Goal: Information Seeking & Learning: Check status

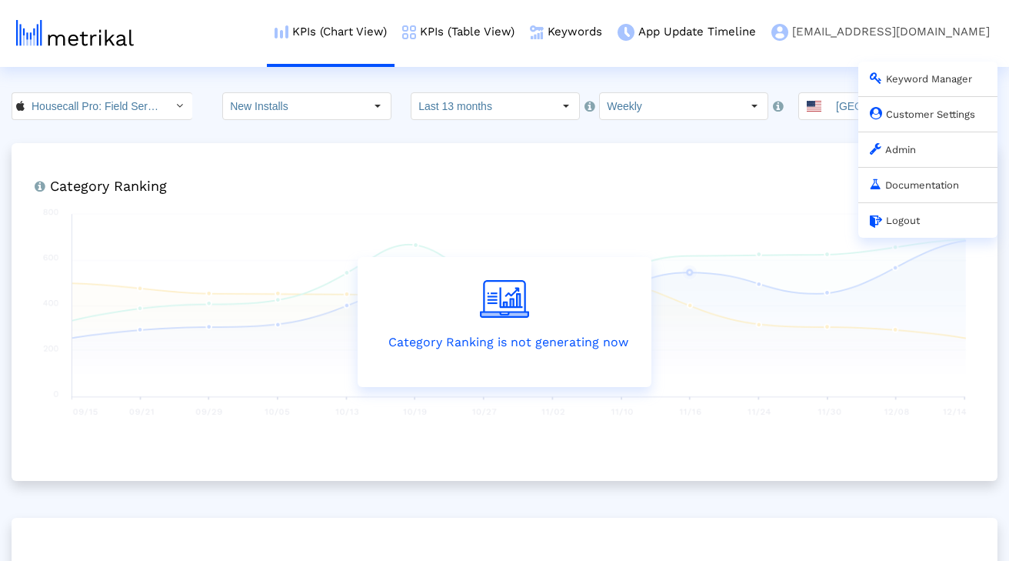
click at [877, 155] on link "Admin" at bounding box center [893, 150] width 46 height 12
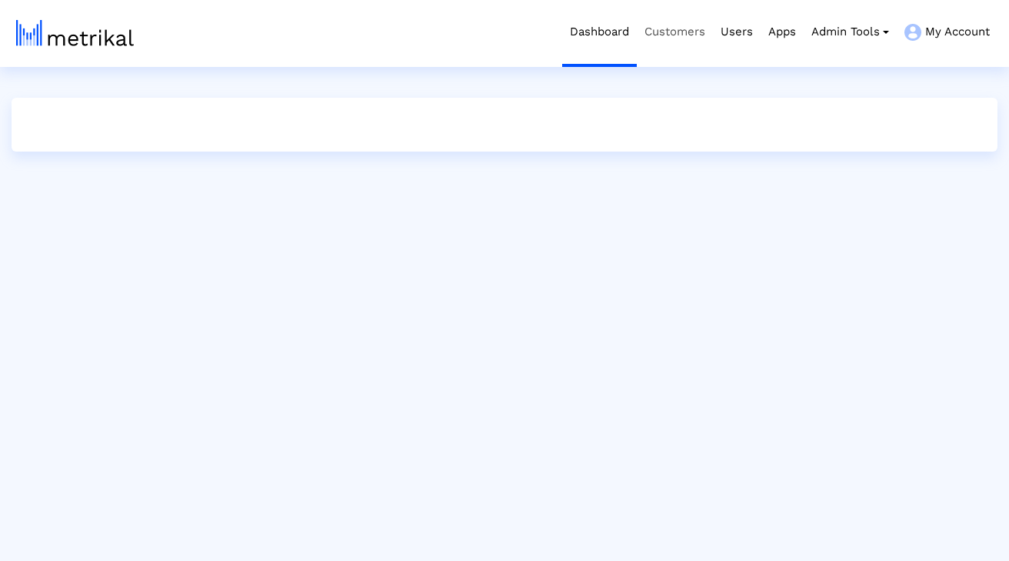
click at [667, 52] on link "Customers" at bounding box center [675, 32] width 76 height 64
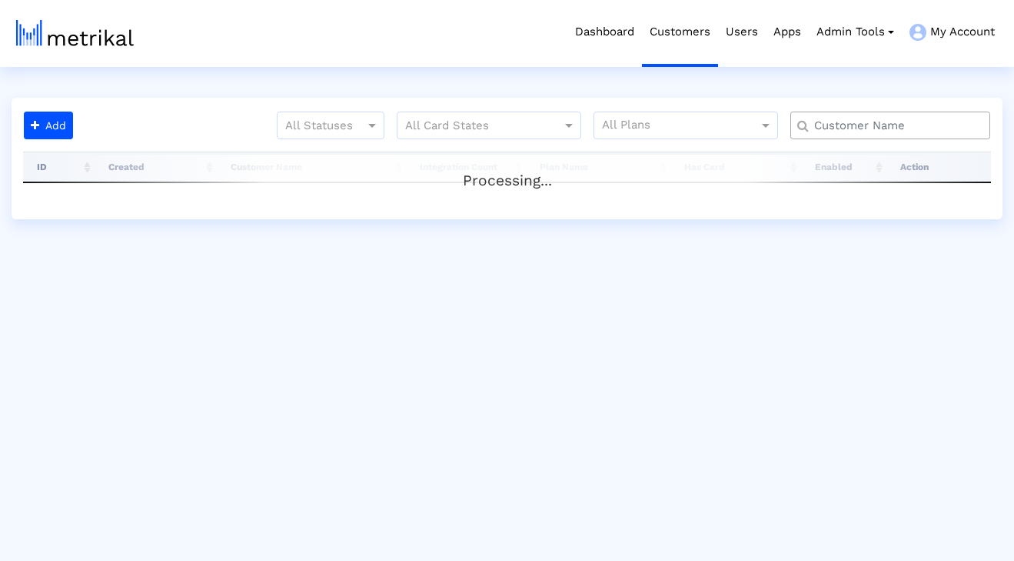
click at [905, 122] on input "text" at bounding box center [894, 126] width 181 height 16
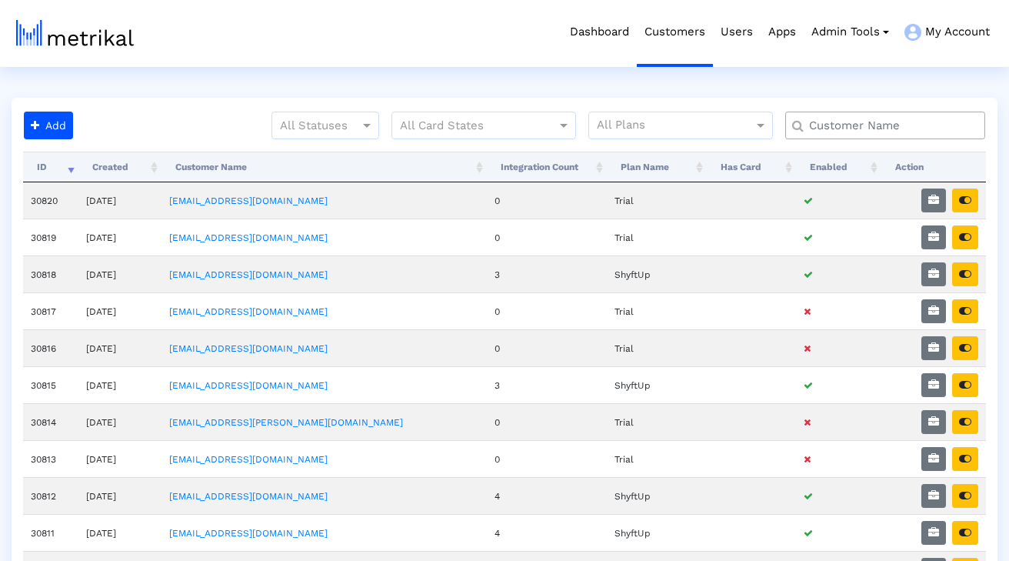
click at [905, 122] on input "text" at bounding box center [888, 126] width 181 height 16
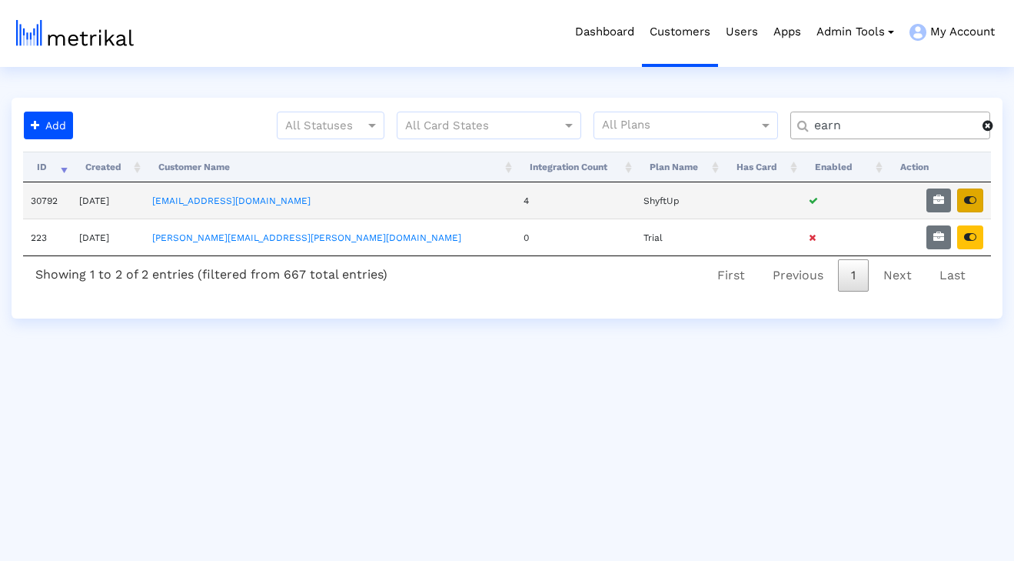
type input "earn"
click at [970, 202] on icon "button" at bounding box center [970, 200] width 12 height 11
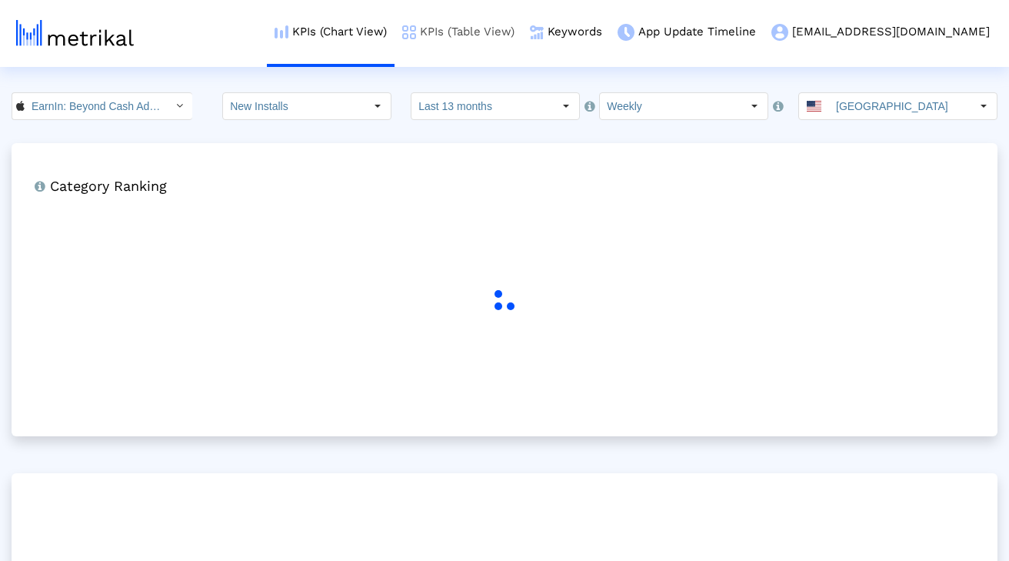
click at [522, 25] on link "KPIs (Table View)" at bounding box center [458, 32] width 128 height 64
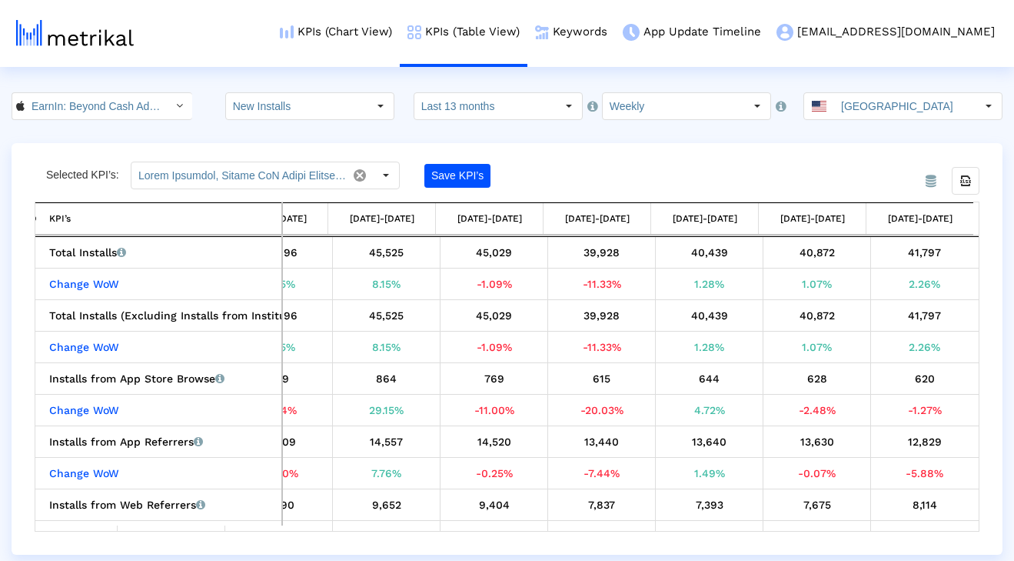
scroll to position [0, 2753]
click at [661, 97] on input "Weekly" at bounding box center [673, 106] width 141 height 26
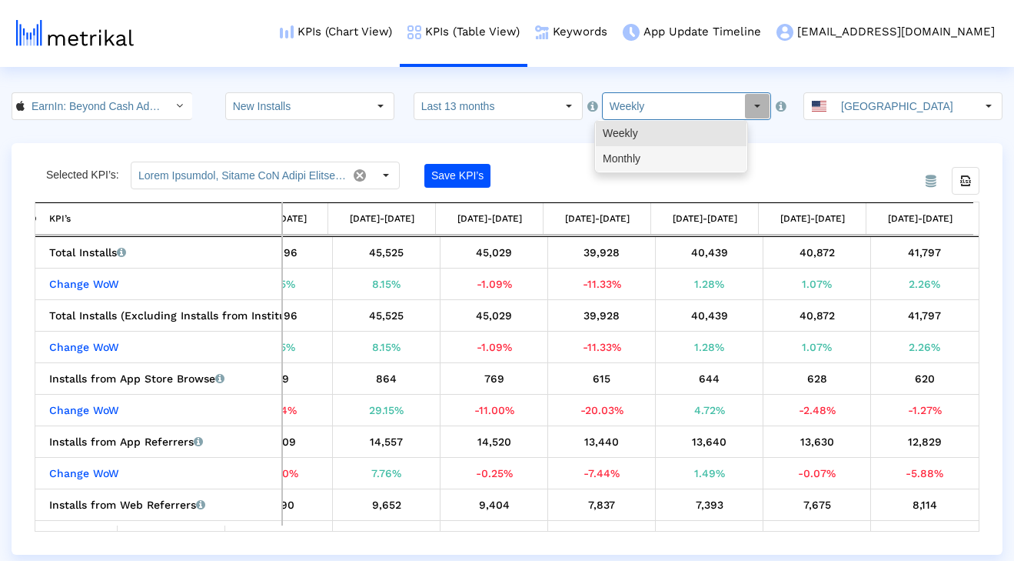
click at [647, 166] on div "Monthly" at bounding box center [671, 158] width 151 height 25
type input "Monthly"
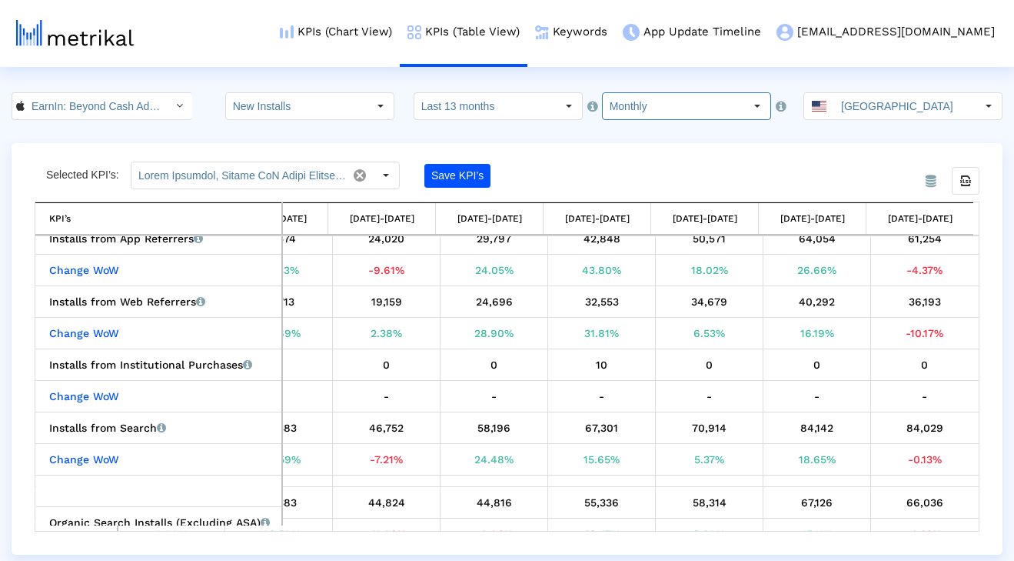
scroll to position [205, 0]
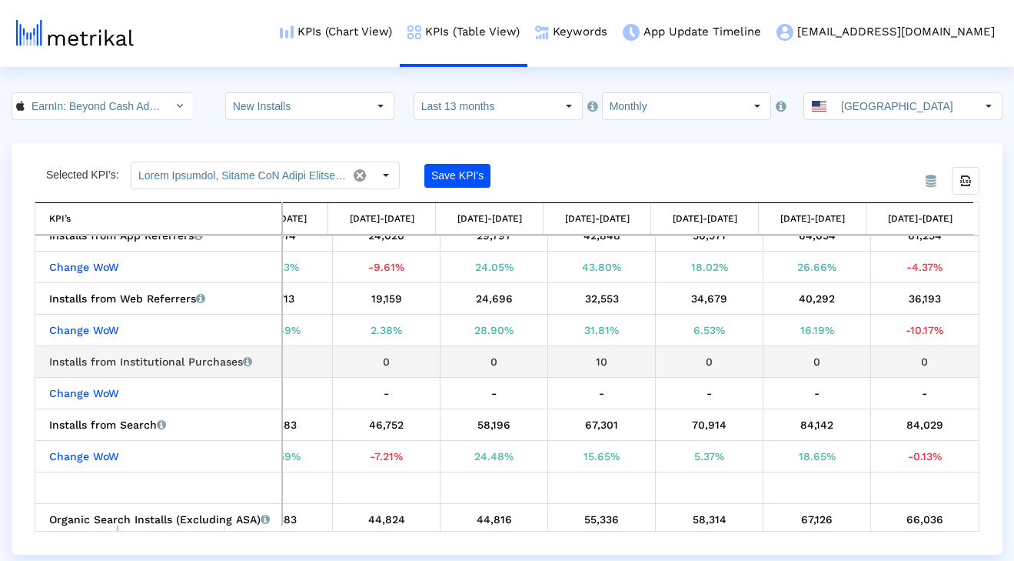
click at [694, 365] on div "0" at bounding box center [709, 361] width 96 height 20
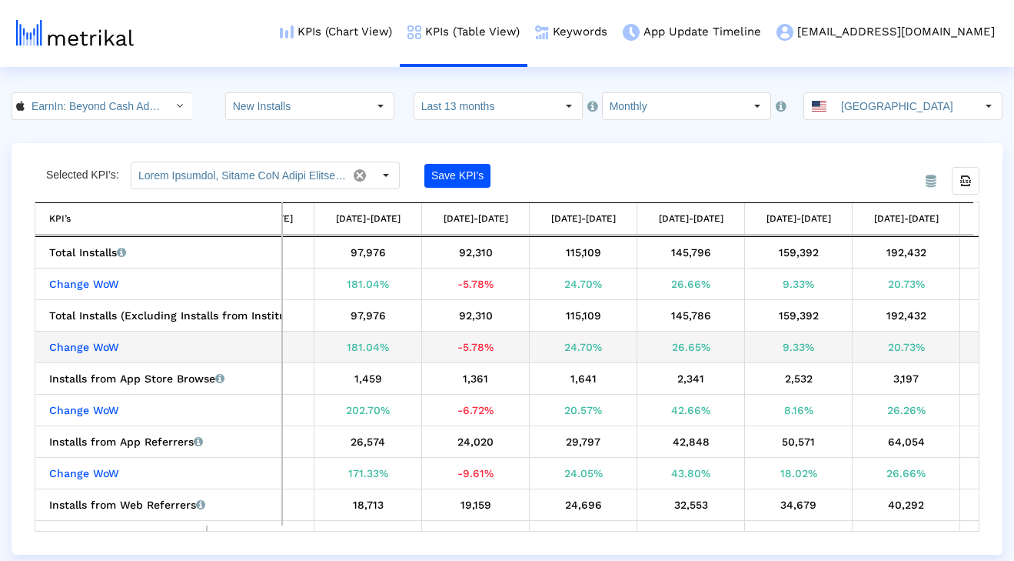
scroll to position [0, 35]
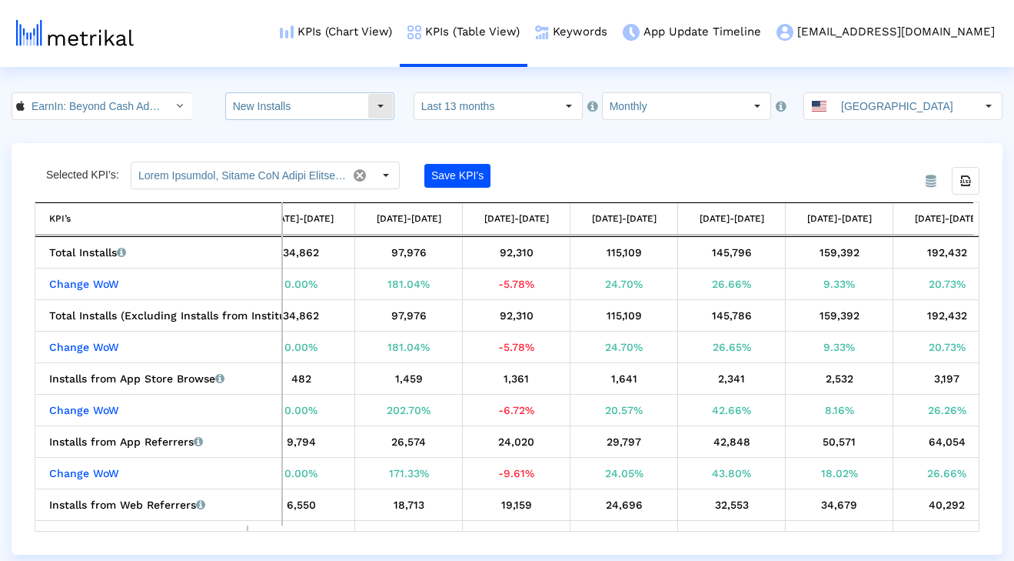
click at [326, 111] on input "New Installs" at bounding box center [296, 106] width 141 height 26
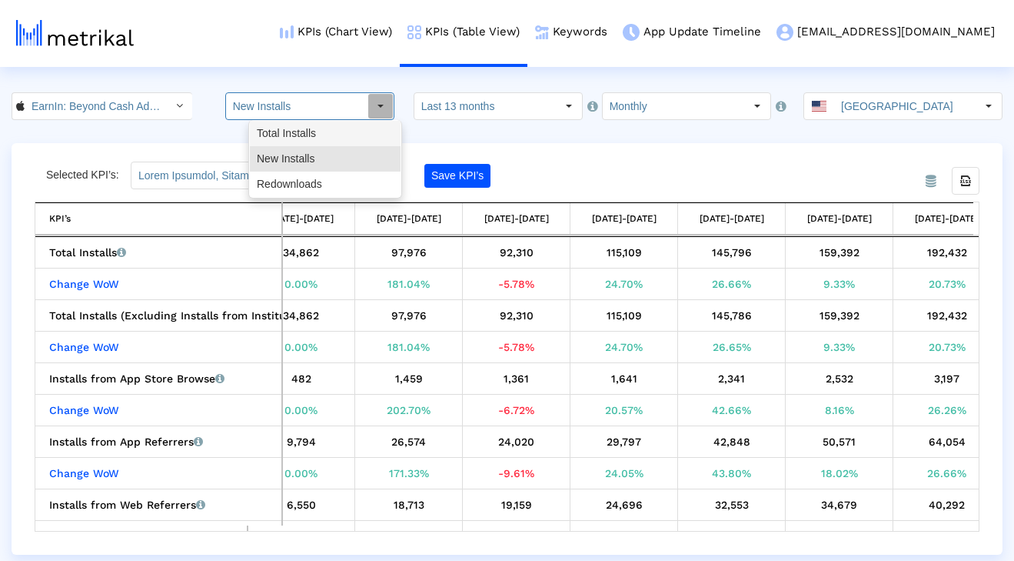
click at [326, 126] on div "Total Installs" at bounding box center [325, 133] width 151 height 25
type input "Total Installs"
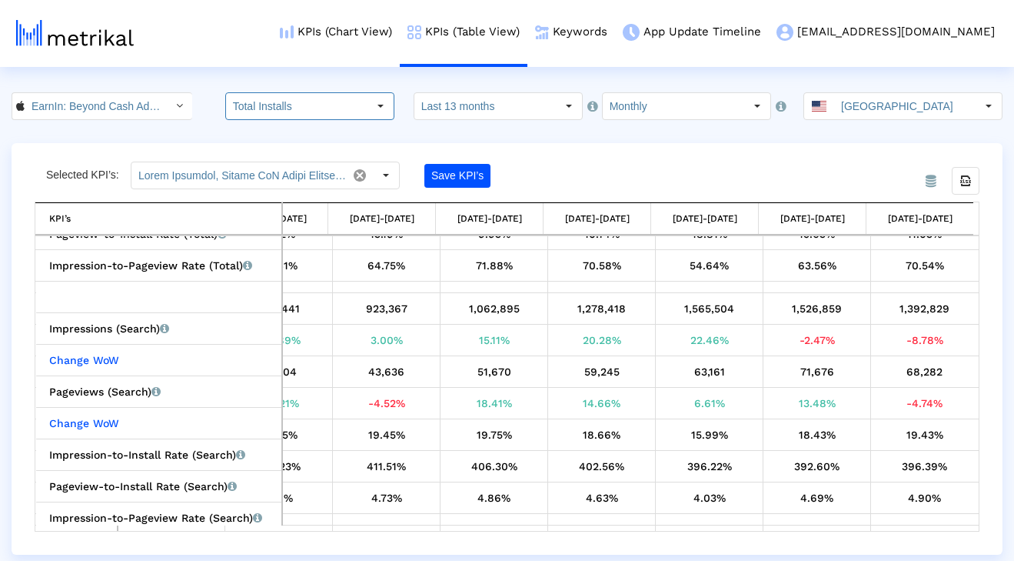
scroll to position [1507, 169]
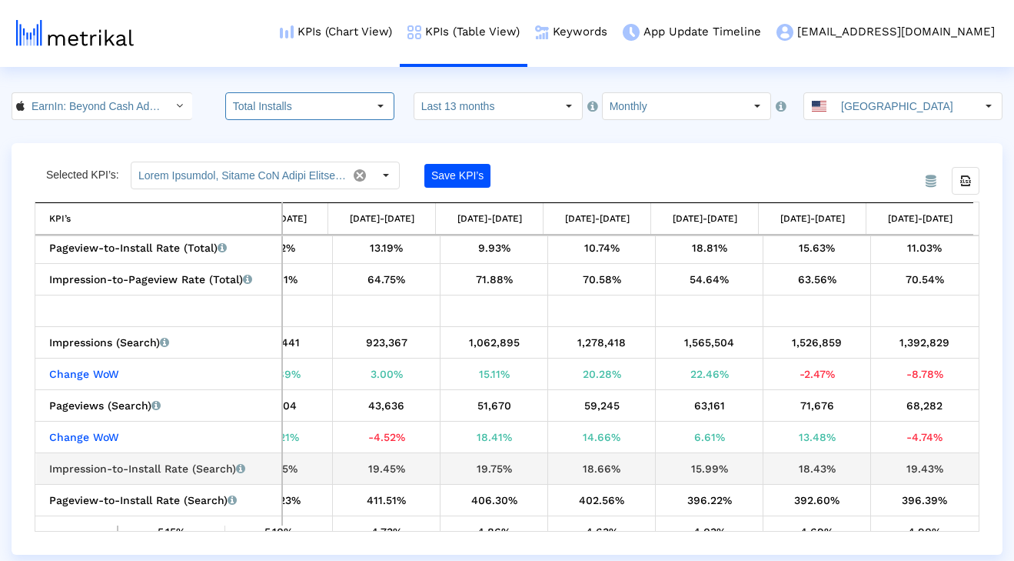
click at [70, 471] on div "Impression-to-Install Rate (Search) Percentage of users who installed the app a…" at bounding box center [162, 468] width 227 height 20
drag, startPoint x: 64, startPoint y: 466, endPoint x: 170, endPoint y: 467, distance: 106.1
click at [170, 467] on div "Impression-to-Install Rate (Search) Percentage of users who installed the app a…" at bounding box center [162, 468] width 227 height 20
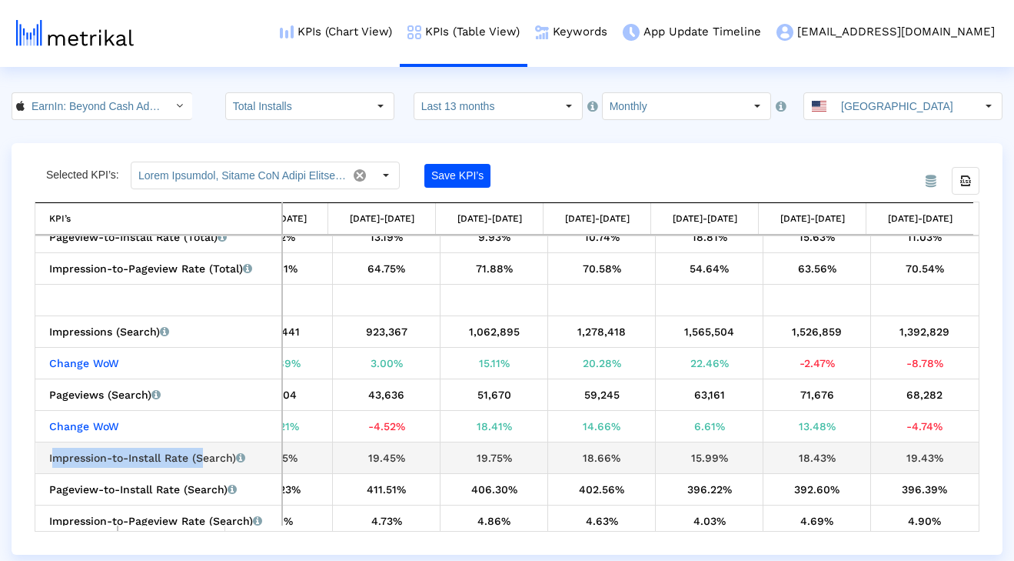
drag, startPoint x: 45, startPoint y: 456, endPoint x: 192, endPoint y: 462, distance: 147.8
click at [195, 462] on td "Impression-to-Install Rate (Search) Percentage of users who installed the app a…" at bounding box center [159, 458] width 246 height 32
click at [143, 455] on div "Impression-to-Install Rate (Search) Percentage of users who installed the app a…" at bounding box center [162, 458] width 227 height 20
drag, startPoint x: 105, startPoint y: 454, endPoint x: 219, endPoint y: 459, distance: 113.9
click at [219, 459] on div "Impression-to-Install Rate (Search) Percentage of users who installed the app a…" at bounding box center [162, 458] width 227 height 20
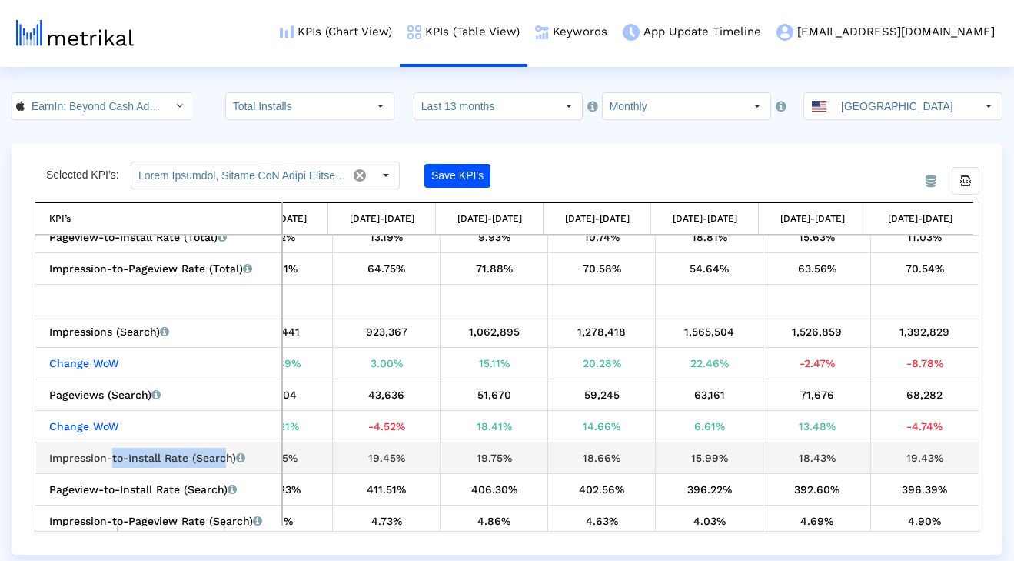
drag, startPoint x: 361, startPoint y: 456, endPoint x: 574, endPoint y: 468, distance: 213.3
click at [574, 468] on tr "Impression-to-Install Rate (Search) Percentage of users who installed the app a…" at bounding box center [425, 458] width 1107 height 32
click at [177, 460] on div "Impression-to-Install Rate (Search) Percentage of users who installed the app a…" at bounding box center [162, 458] width 227 height 20
drag, startPoint x: 131, startPoint y: 459, endPoint x: 234, endPoint y: 459, distance: 102.3
click at [234, 459] on div "Impression-to-Install Rate (Search) Percentage of users who installed the app a…" at bounding box center [162, 458] width 227 height 20
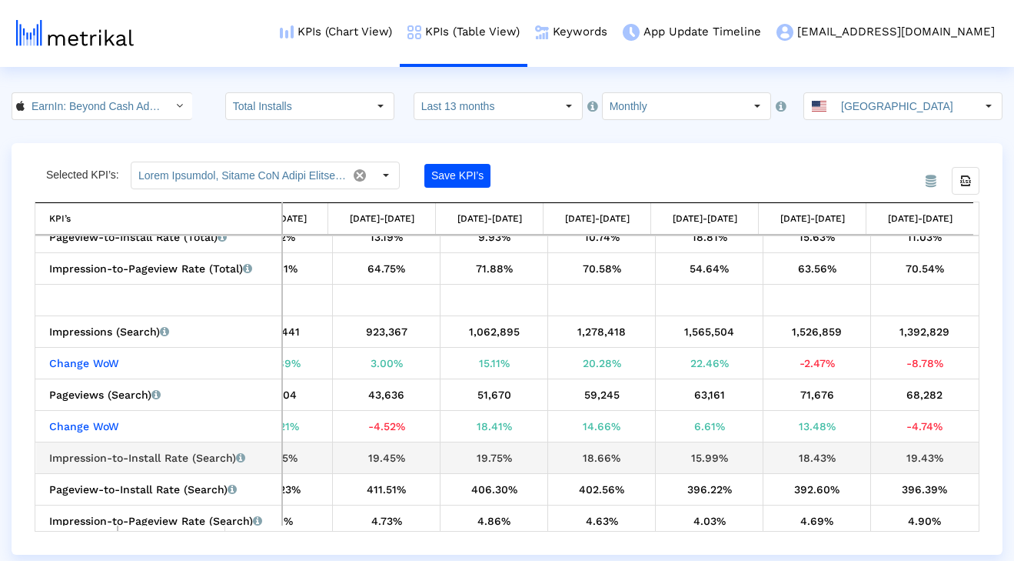
drag, startPoint x: 364, startPoint y: 454, endPoint x: 924, endPoint y: 466, distance: 559.9
click at [924, 466] on tr "Impression-to-Install Rate (Search) Percentage of users who installed the app a…" at bounding box center [425, 458] width 1107 height 32
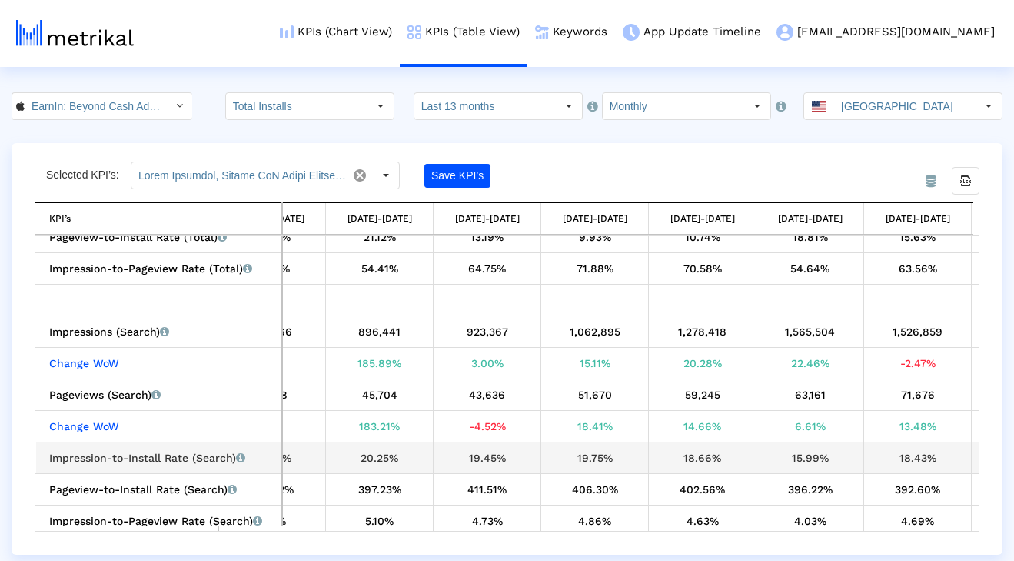
scroll to position [0, 62]
drag, startPoint x: 351, startPoint y: 458, endPoint x: 950, endPoint y: 454, distance: 599.0
click at [950, 454] on tr "Impression-to-Install Rate (Search) Percentage of users who installed the app a…" at bounding box center [527, 458] width 1107 height 32
click at [406, 457] on div "20.25%" at bounding box center [381, 458] width 96 height 20
drag, startPoint x: 357, startPoint y: 456, endPoint x: 803, endPoint y: 460, distance: 446.0
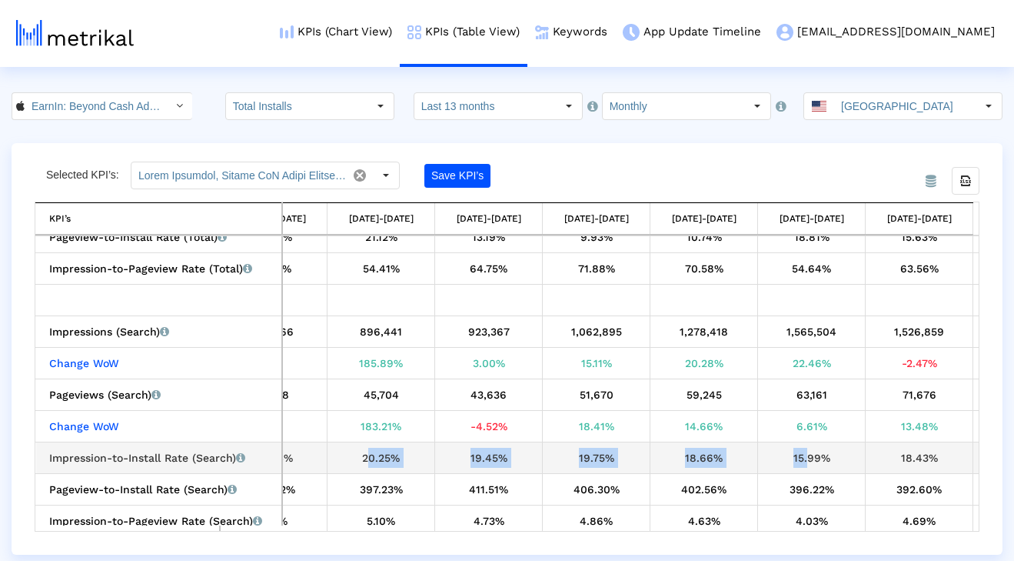
click at [803, 460] on tr "Impression-to-Install Rate (Search) Percentage of users who installed the app a…" at bounding box center [527, 458] width 1107 height 32
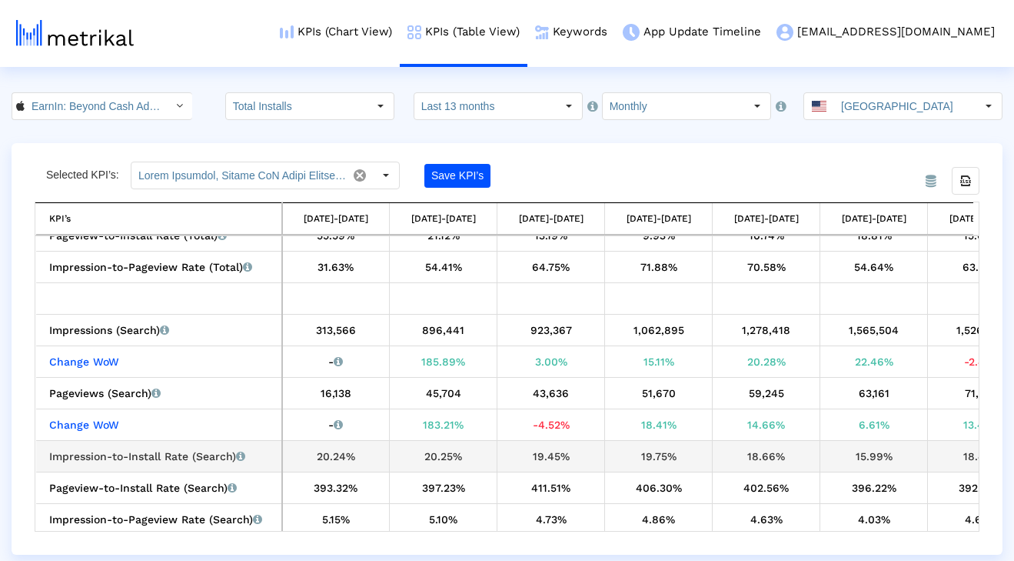
scroll to position [1504, 0]
drag, startPoint x: 415, startPoint y: 455, endPoint x: 468, endPoint y: 456, distance: 52.3
click at [468, 456] on div "20.25%" at bounding box center [443, 456] width 96 height 20
click at [441, 456] on div "20.25%" at bounding box center [443, 456] width 96 height 20
drag, startPoint x: 421, startPoint y: 454, endPoint x: 461, endPoint y: 454, distance: 39.2
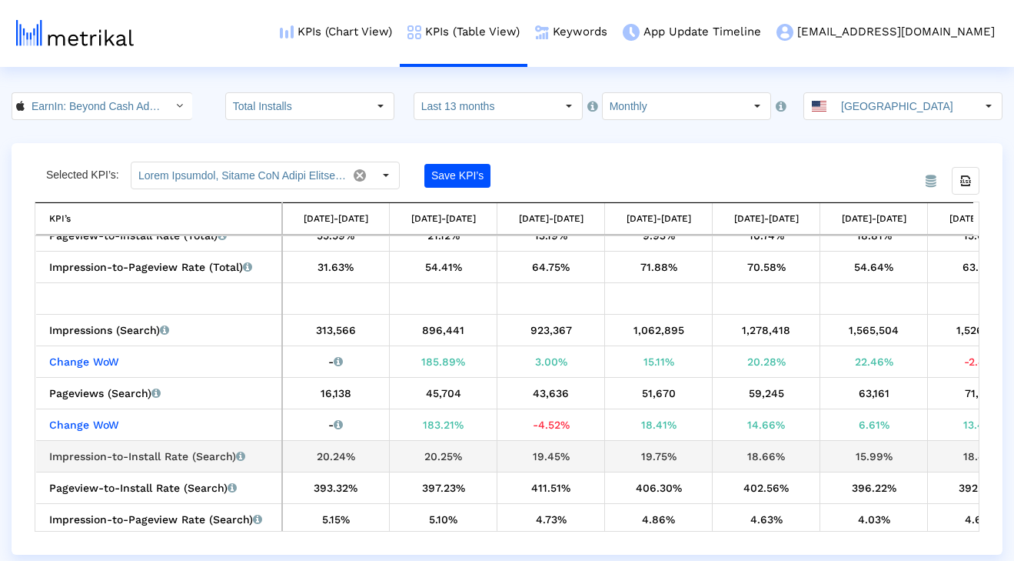
click at [461, 454] on div "20.25%" at bounding box center [443, 456] width 96 height 20
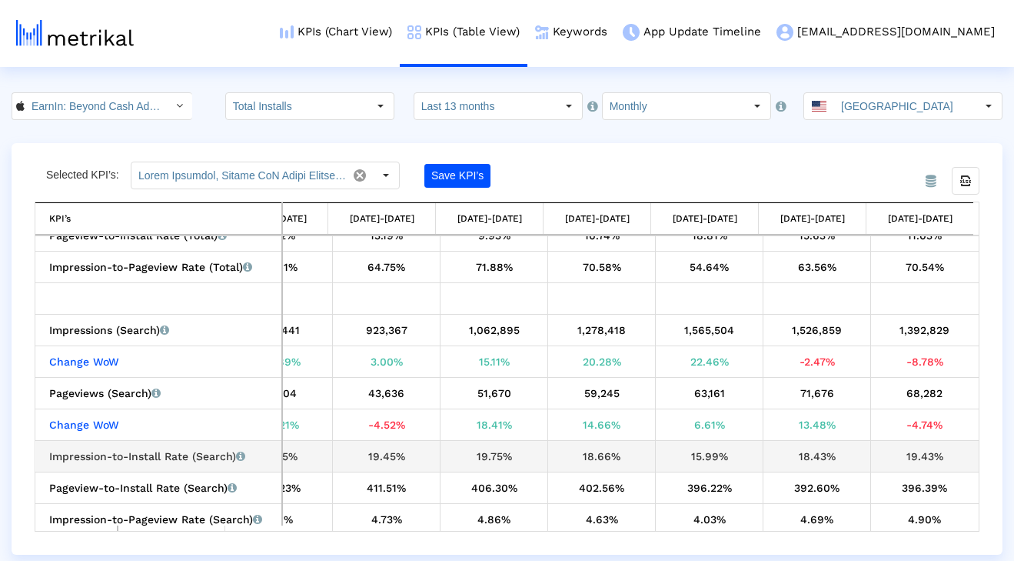
drag, startPoint x: 685, startPoint y: 456, endPoint x: 723, endPoint y: 455, distance: 37.7
click at [723, 455] on div "15.99%" at bounding box center [709, 456] width 96 height 20
drag, startPoint x: 191, startPoint y: 458, endPoint x: 225, endPoint y: 458, distance: 33.8
click at [225, 458] on div "Impression-to-Install Rate (Search) Percentage of users who installed the app a…" at bounding box center [162, 456] width 227 height 20
